Goal: Transaction & Acquisition: Book appointment/travel/reservation

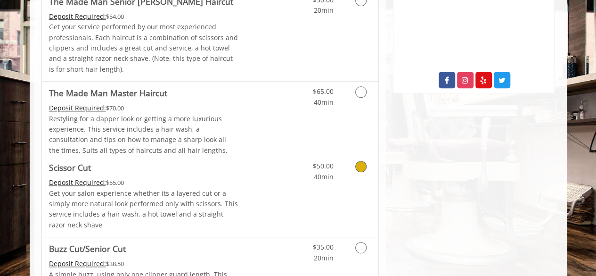
click at [226, 182] on div "Deposit Required: $55.00" at bounding box center [143, 182] width 189 height 10
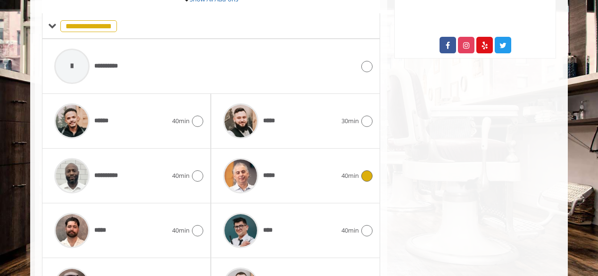
click at [291, 162] on div "*****" at bounding box center [279, 175] width 123 height 45
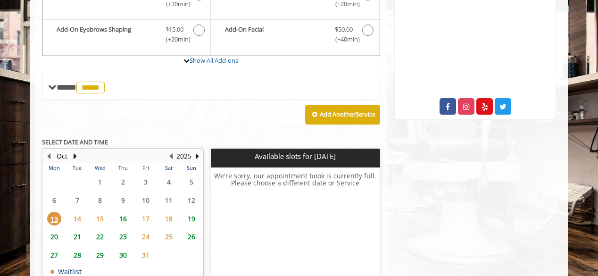
scroll to position [412, 0]
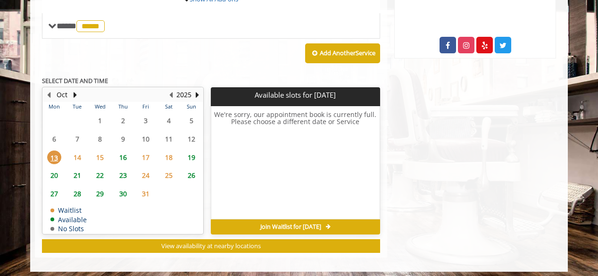
click at [82, 155] on span "14" at bounding box center [77, 157] width 14 height 14
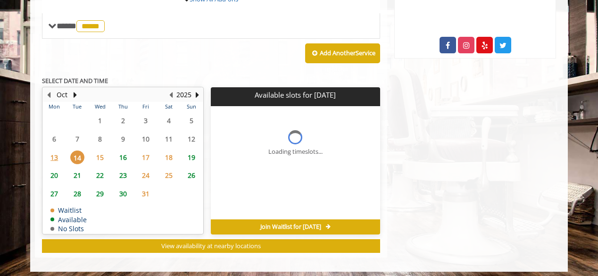
scroll to position [414, 0]
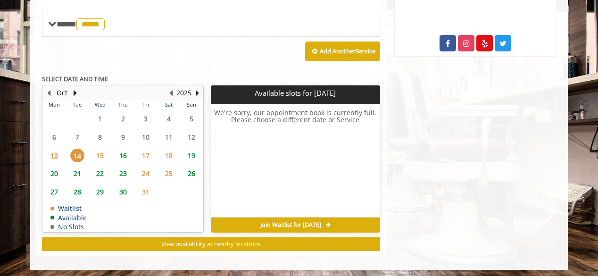
click at [97, 155] on span "15" at bounding box center [100, 155] width 14 height 14
click at [123, 157] on span "16" at bounding box center [123, 155] width 14 height 14
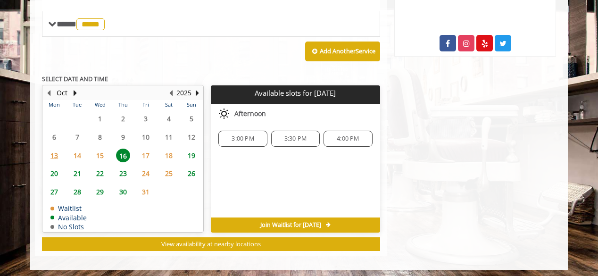
click at [148, 153] on span "17" at bounding box center [146, 155] width 14 height 14
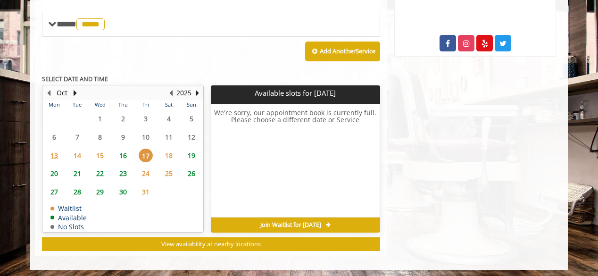
click at [126, 153] on span "16" at bounding box center [123, 155] width 14 height 14
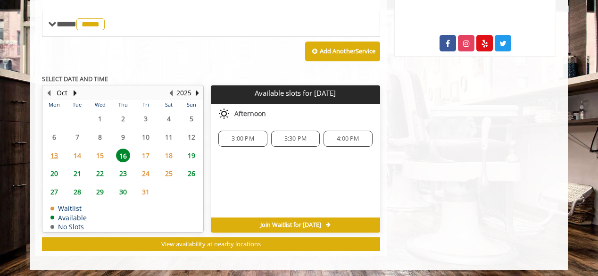
click at [347, 137] on span "4:00 PM" at bounding box center [347, 139] width 22 height 8
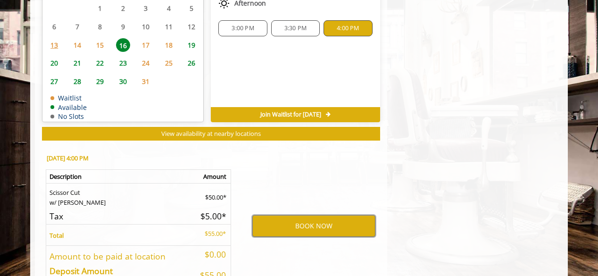
scroll to position [536, 0]
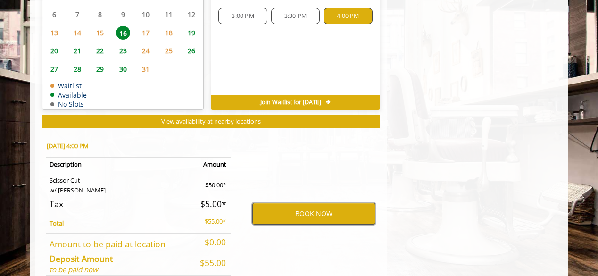
click at [304, 213] on button "BOOK NOW" at bounding box center [313, 214] width 123 height 22
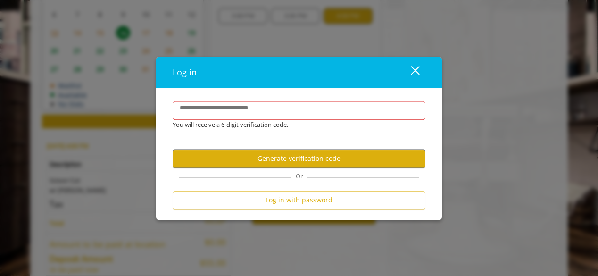
click at [278, 121] on div "You will receive a 6-digit verification code." at bounding box center [291, 125] width 253 height 10
click at [276, 119] on input "**********" at bounding box center [298, 110] width 253 height 19
click at [271, 117] on input "**********" at bounding box center [298, 110] width 253 height 19
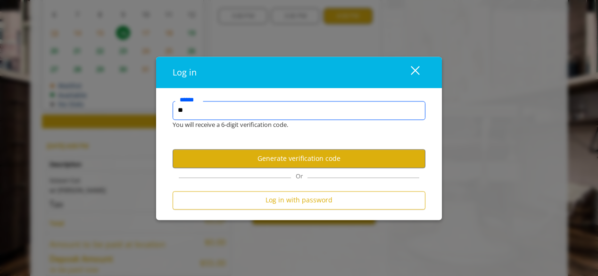
type input "*"
type input "**********"
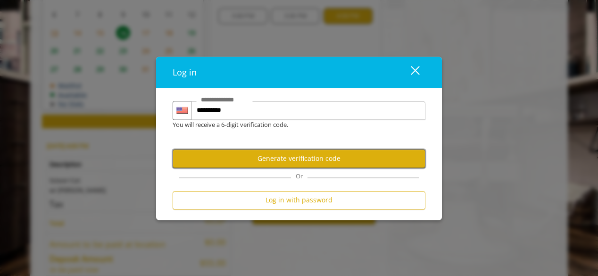
click at [296, 160] on button "Generate verification code" at bounding box center [298, 158] width 253 height 18
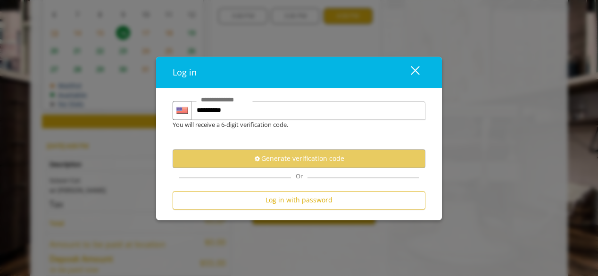
scroll to position [0, 0]
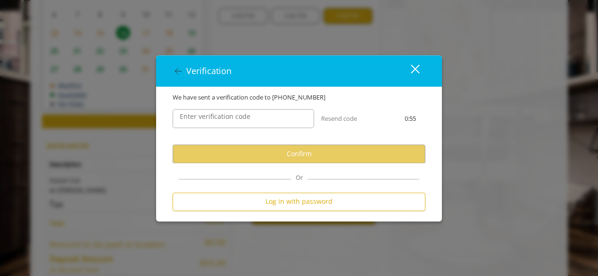
click at [205, 121] on label "Enter verification code" at bounding box center [215, 117] width 80 height 10
click at [205, 121] on input "Enter verification code" at bounding box center [242, 118] width 141 height 19
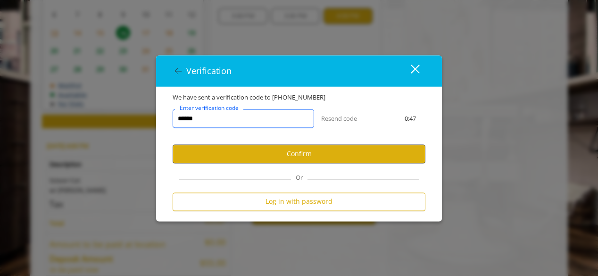
type input "******"
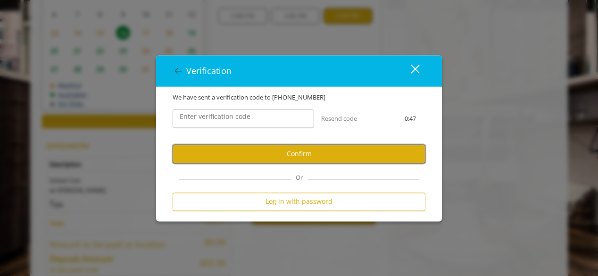
click at [215, 150] on button "Confirm" at bounding box center [298, 154] width 253 height 18
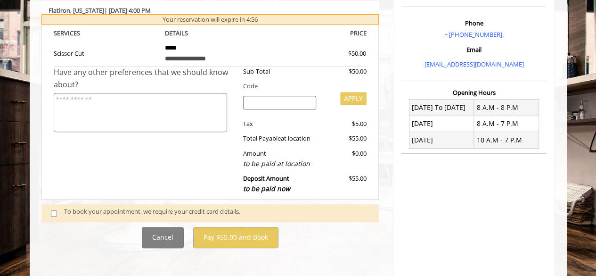
scroll to position [216, 0]
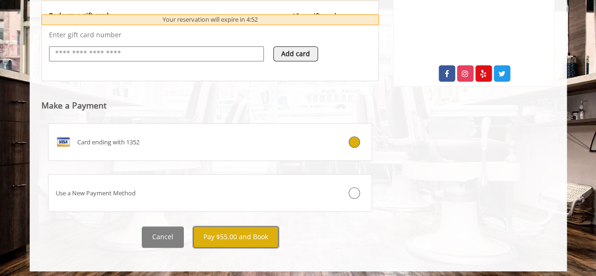
click at [221, 232] on button "Pay $55.00 and Book" at bounding box center [235, 236] width 85 height 21
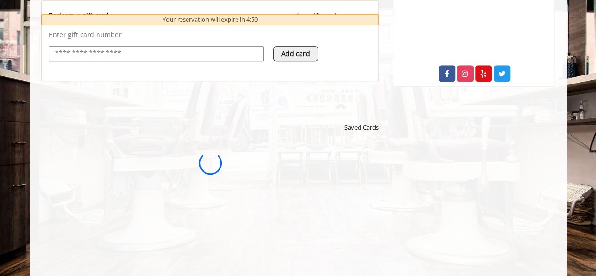
scroll to position [0, 0]
